Goal: Information Seeking & Learning: Find specific fact

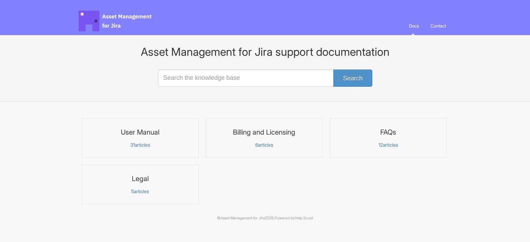
click at [391, 143] on p "12 articles" at bounding box center [388, 145] width 108 height 6
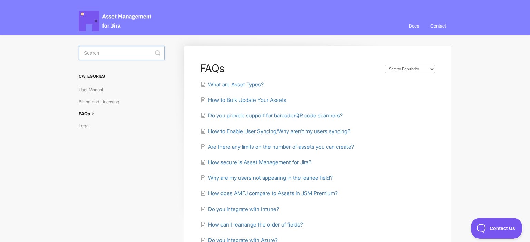
click at [116, 57] on input "Search" at bounding box center [122, 53] width 86 height 14
type input "location"
